Goal: Task Accomplishment & Management: Complete application form

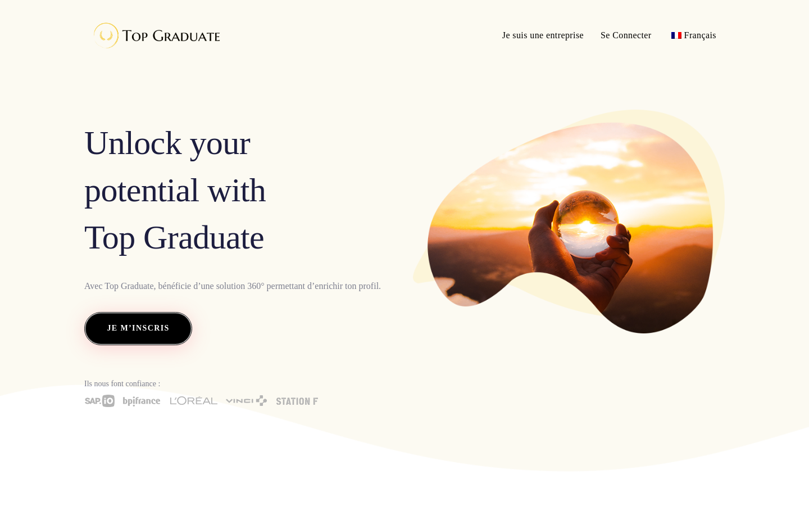
click at [132, 312] on link "Je m’inscris" at bounding box center [138, 328] width 108 height 33
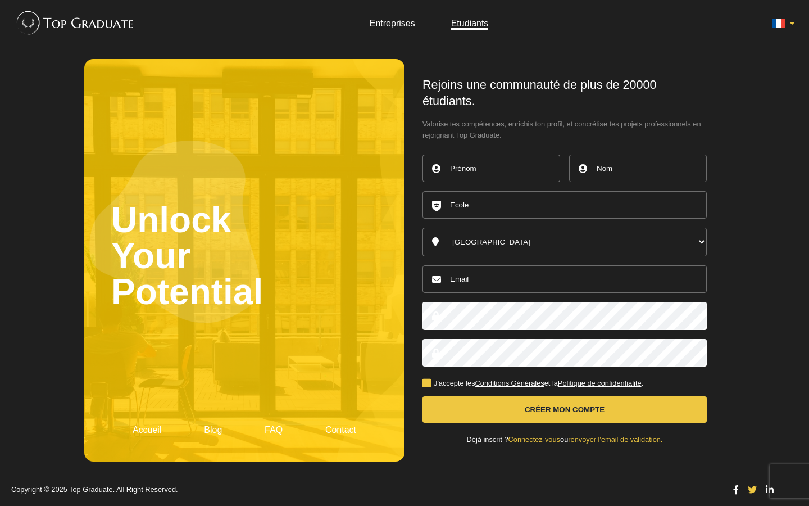
click at [461, 175] on input "text" at bounding box center [492, 169] width 138 height 28
type input "Solène"
type input "Judic"
select select "65000"
type input "soso.judic37@gmail.com"
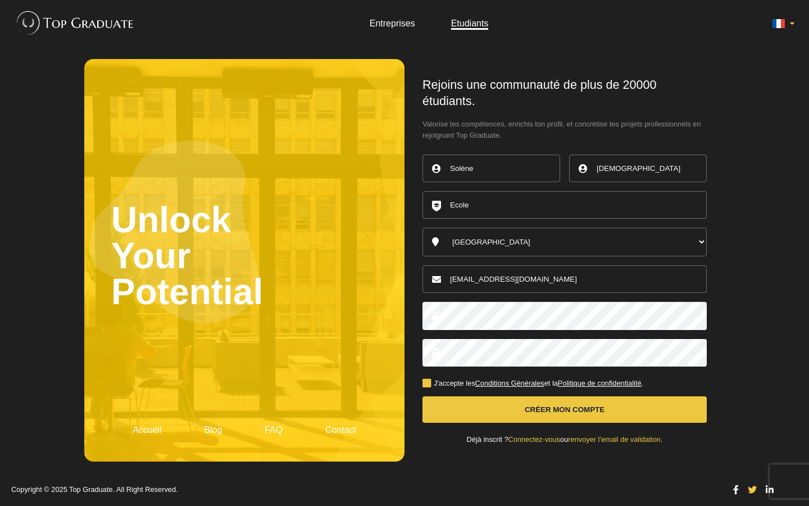
click at [492, 207] on input "text" at bounding box center [565, 205] width 284 height 28
type input "University of groningen"
click at [423, 396] on button "Créer mon compte" at bounding box center [565, 409] width 284 height 26
click at [545, 411] on button "Créer mon compte" at bounding box center [565, 409] width 284 height 26
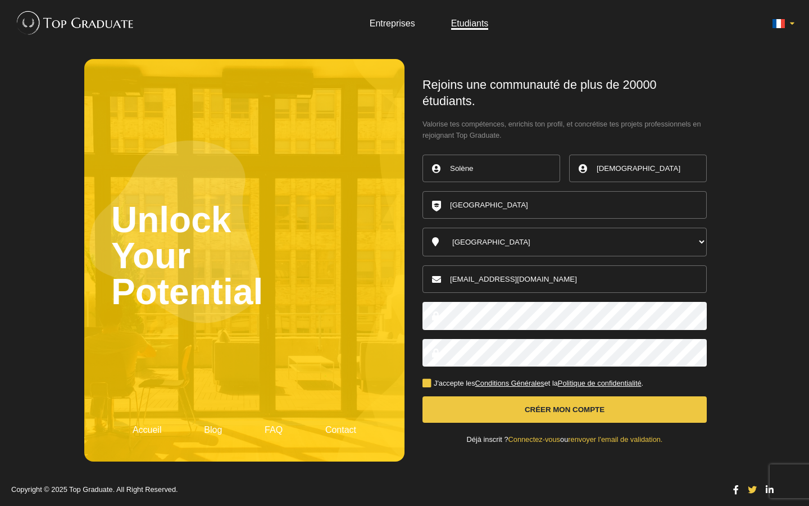
click at [578, 400] on button "Créer mon compte" at bounding box center [565, 409] width 284 height 26
click at [577, 410] on button "Créer mon compte" at bounding box center [565, 409] width 284 height 26
click at [539, 404] on button "Créer mon compte" at bounding box center [565, 409] width 284 height 26
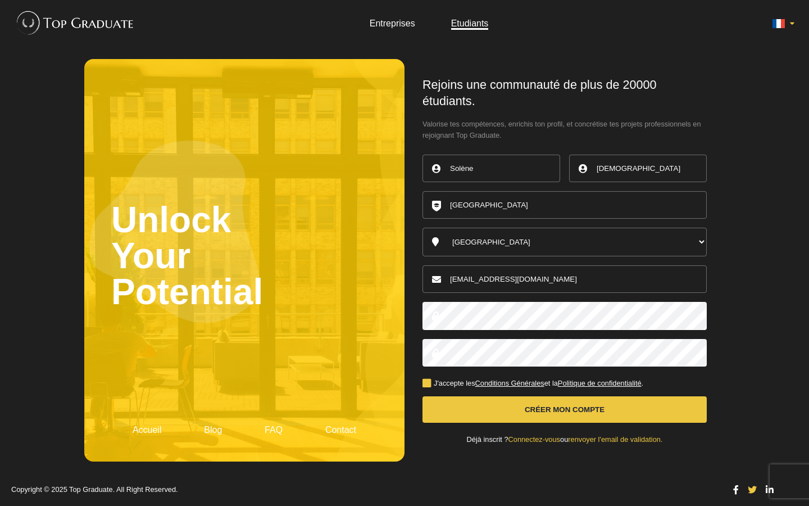
click at [539, 404] on button "Créer mon compte" at bounding box center [565, 409] width 284 height 26
